Goal: Task Accomplishment & Management: Use online tool/utility

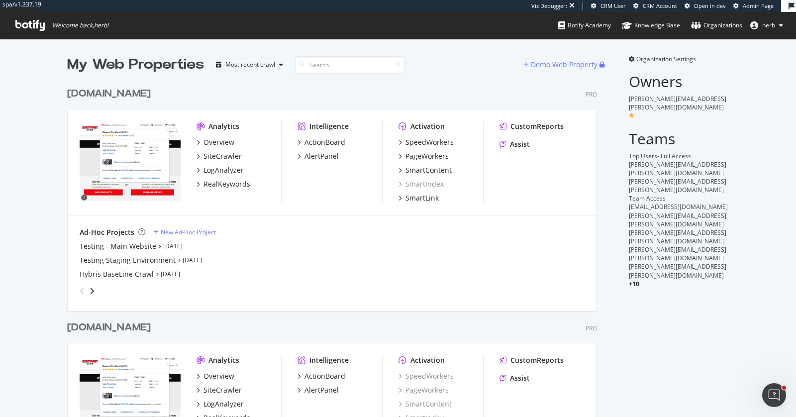
scroll to position [413, 529]
click at [431, 177] on div "SpeedWorkers PageWorkers SmartContent SmartIndex SmartLink" at bounding box center [440, 170] width 85 height 66
click at [429, 181] on div "SmartIndex" at bounding box center [420, 184] width 45 height 10
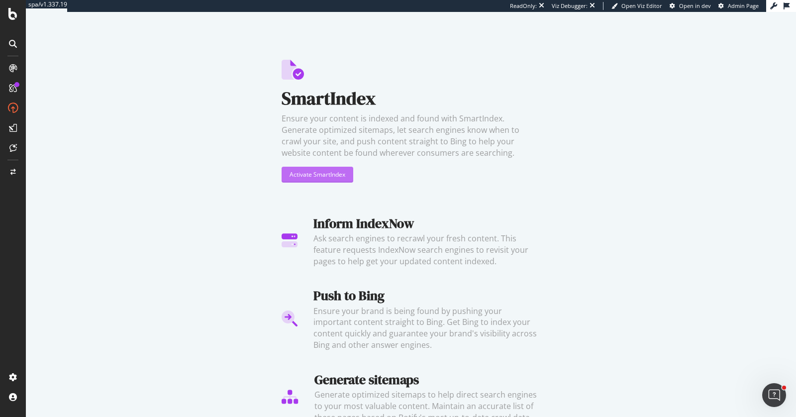
click at [300, 175] on div "Activate SmartIndex" at bounding box center [318, 174] width 56 height 8
